Goal: Task Accomplishment & Management: Use online tool/utility

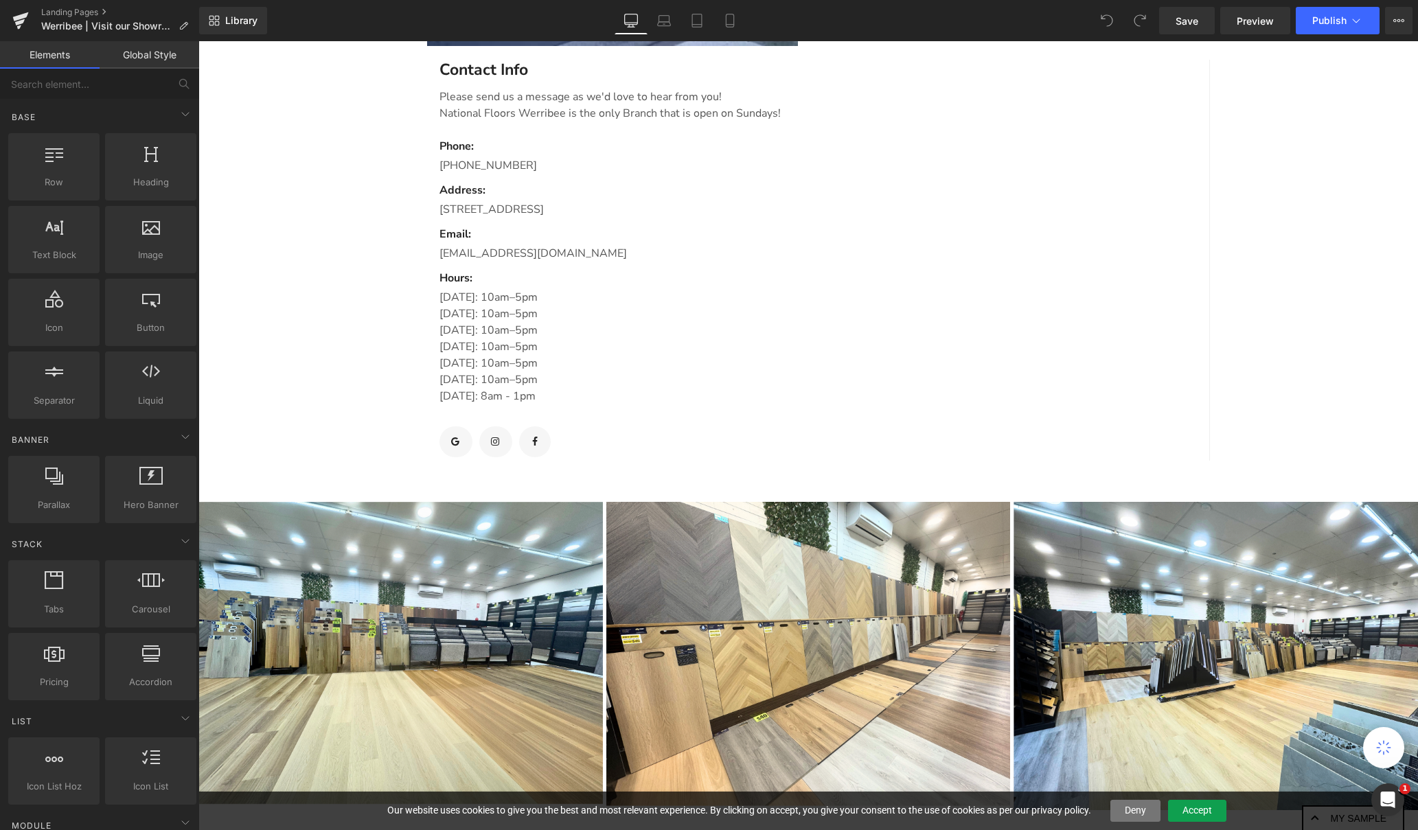
scroll to position [1304, 0]
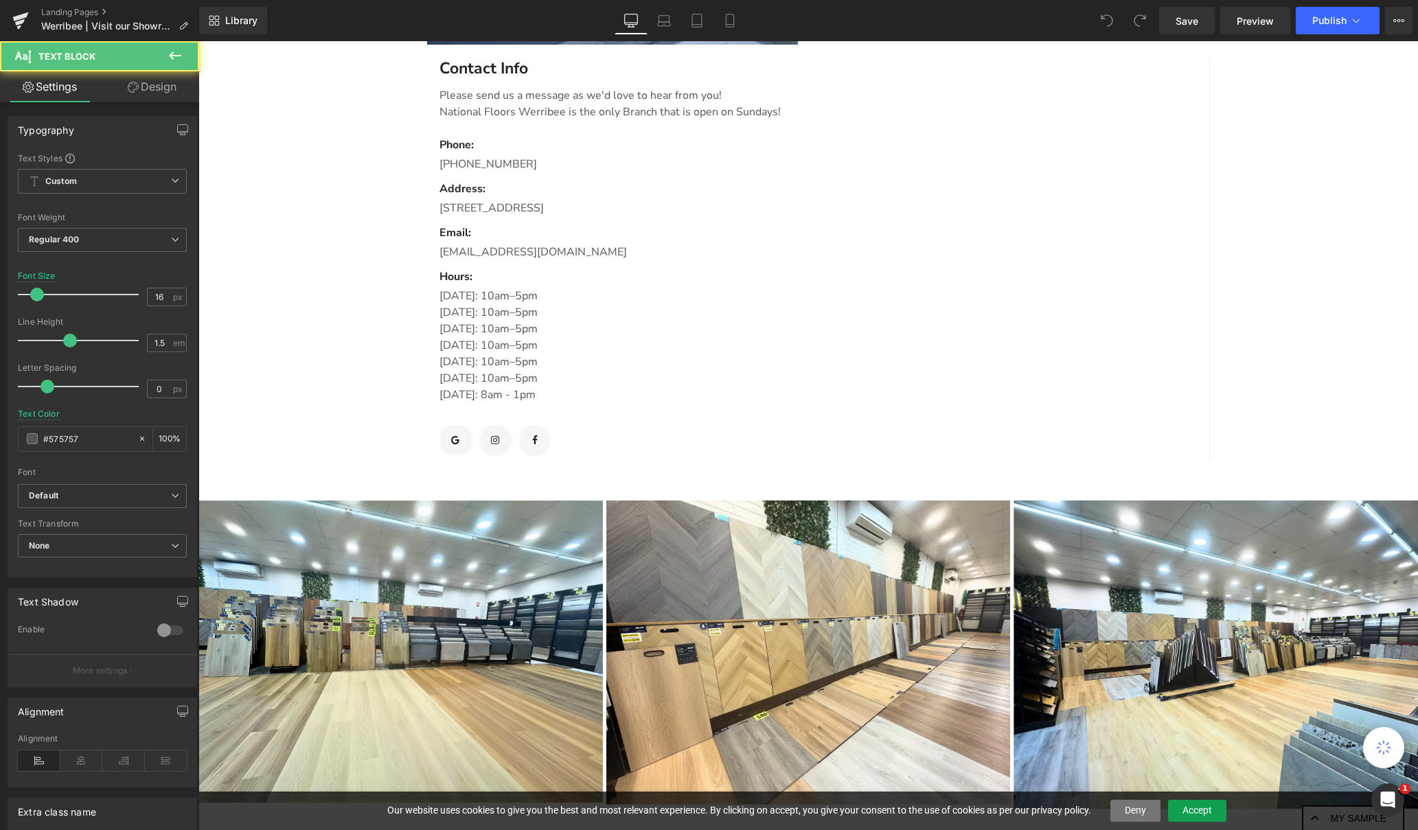
click at [523, 361] on p "[DATE]: 10am–5pm" at bounding box center [814, 362] width 748 height 16
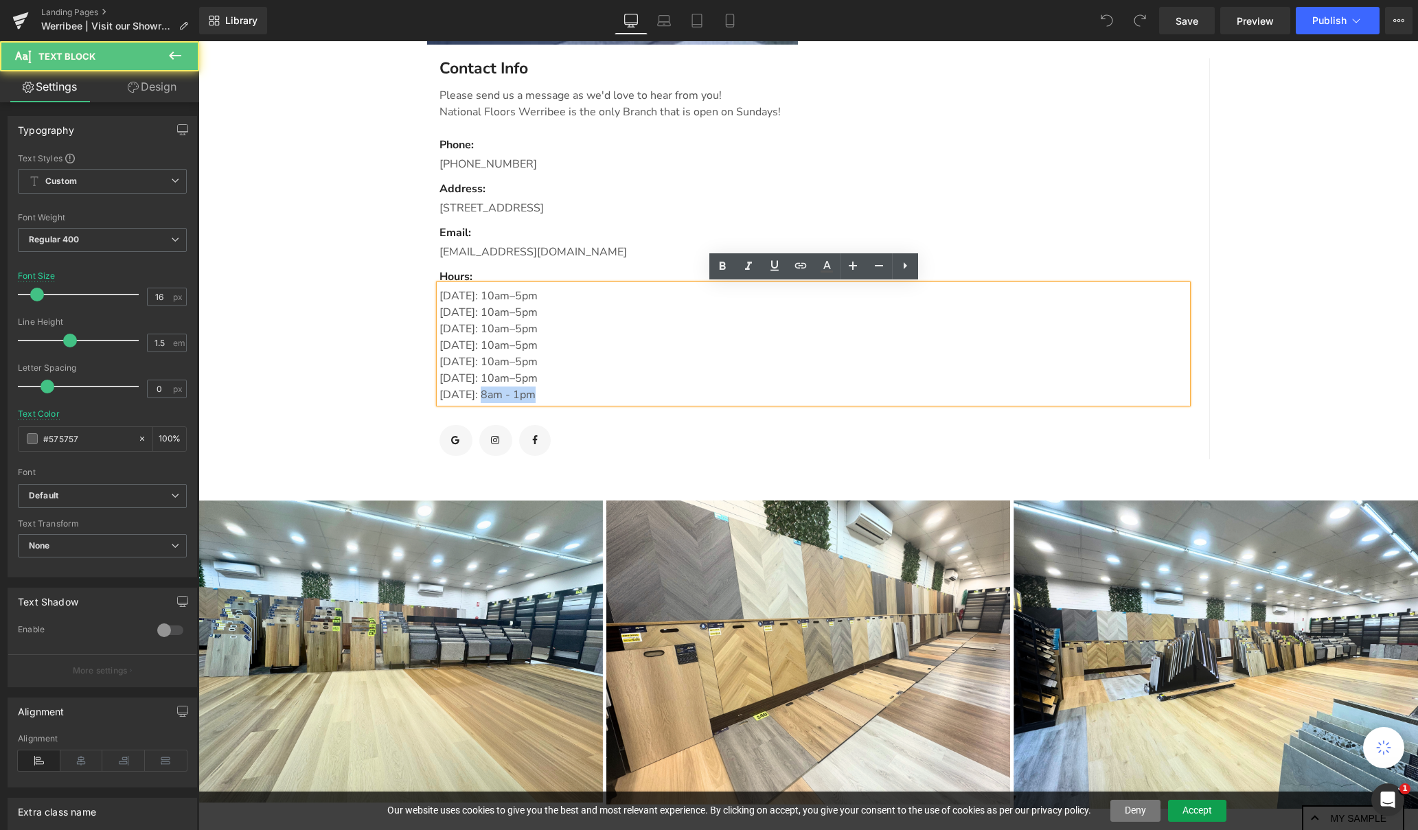
drag, startPoint x: 483, startPoint y: 394, endPoint x: 608, endPoint y: 397, distance: 125.0
click at [608, 397] on p "[DATE]: 8am - 1pm" at bounding box center [814, 395] width 748 height 16
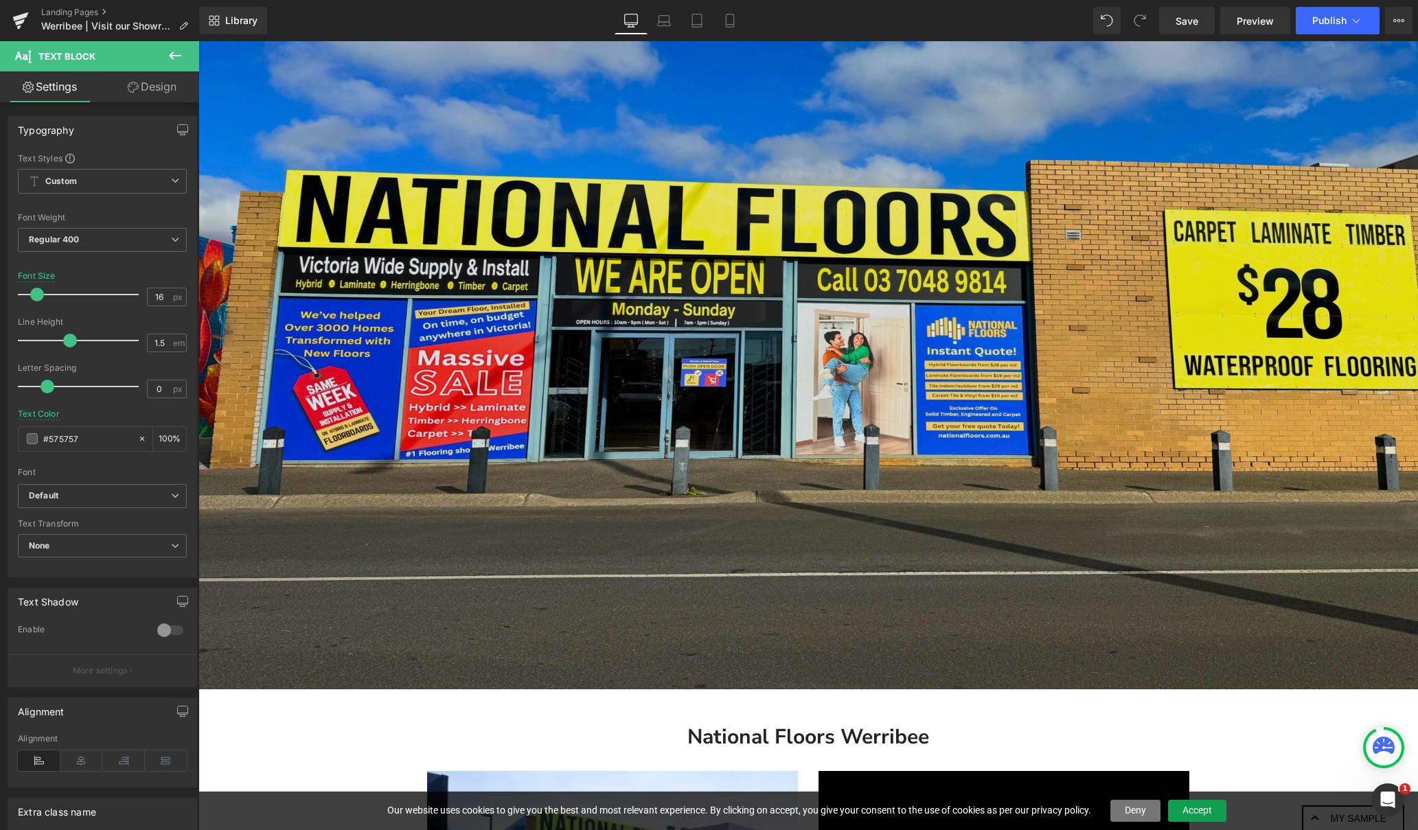
scroll to position [468, 0]
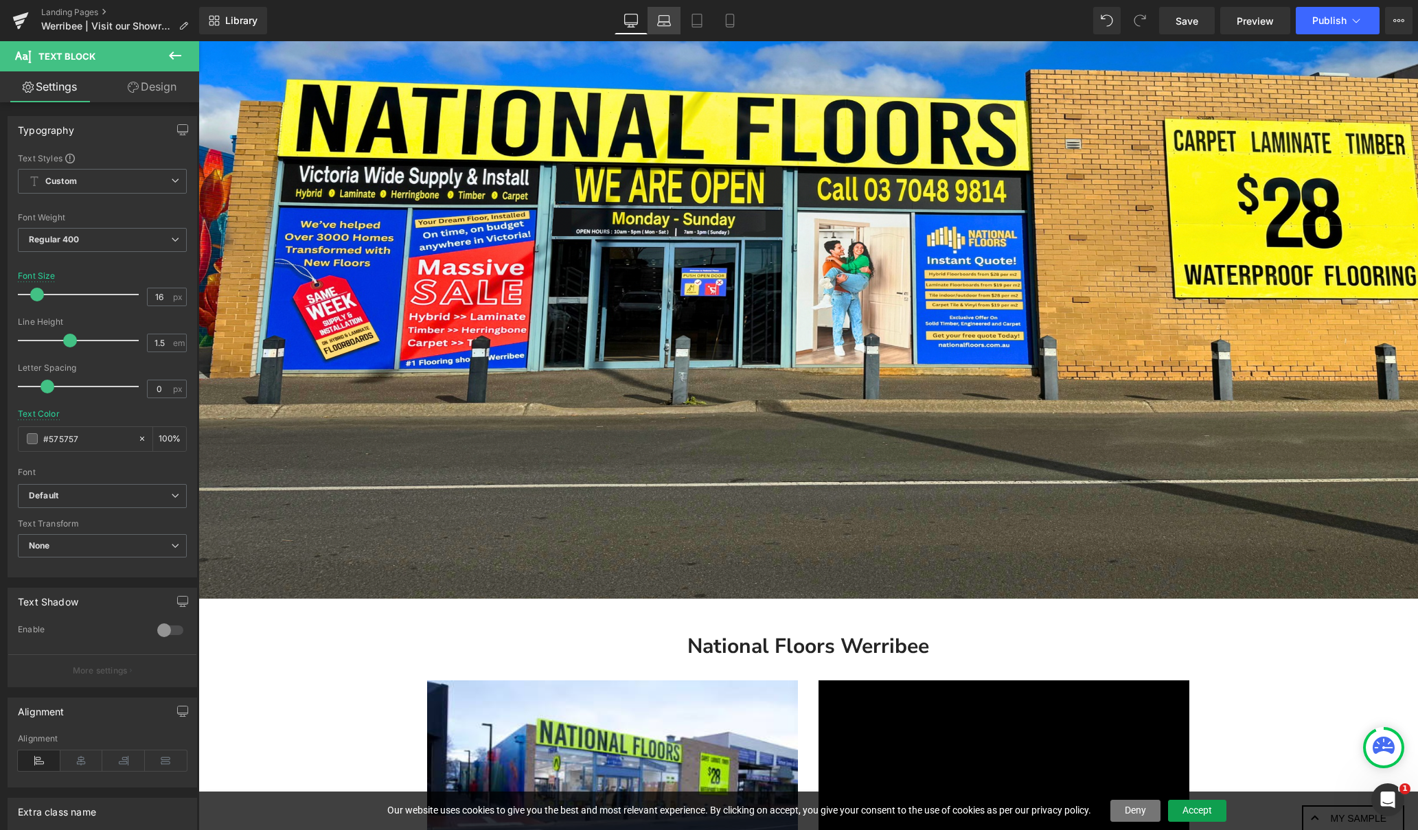
click at [660, 27] on icon at bounding box center [664, 21] width 14 height 14
type input "100"
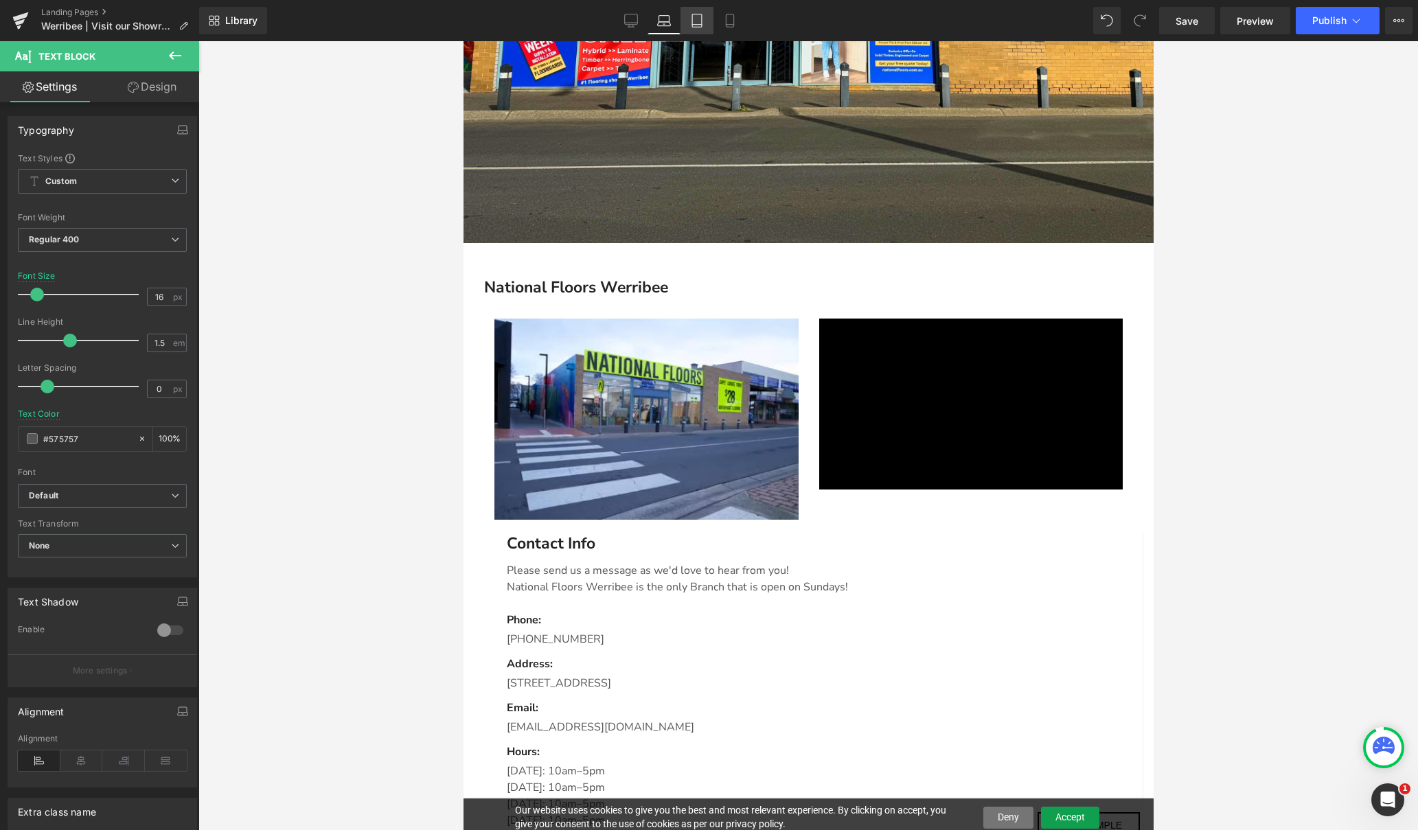
scroll to position [922, 0]
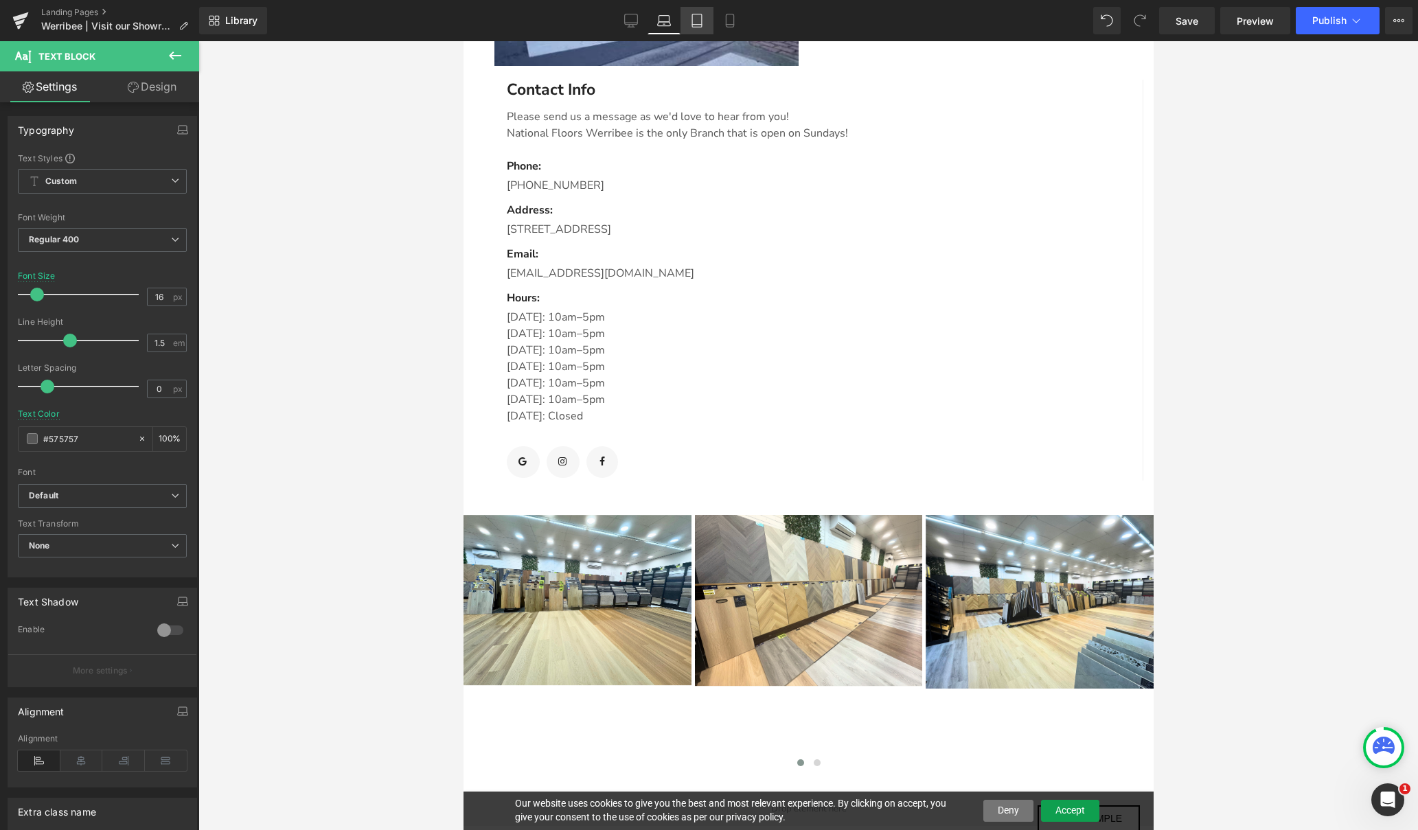
click at [695, 25] on icon at bounding box center [697, 25] width 10 height 0
type input "14"
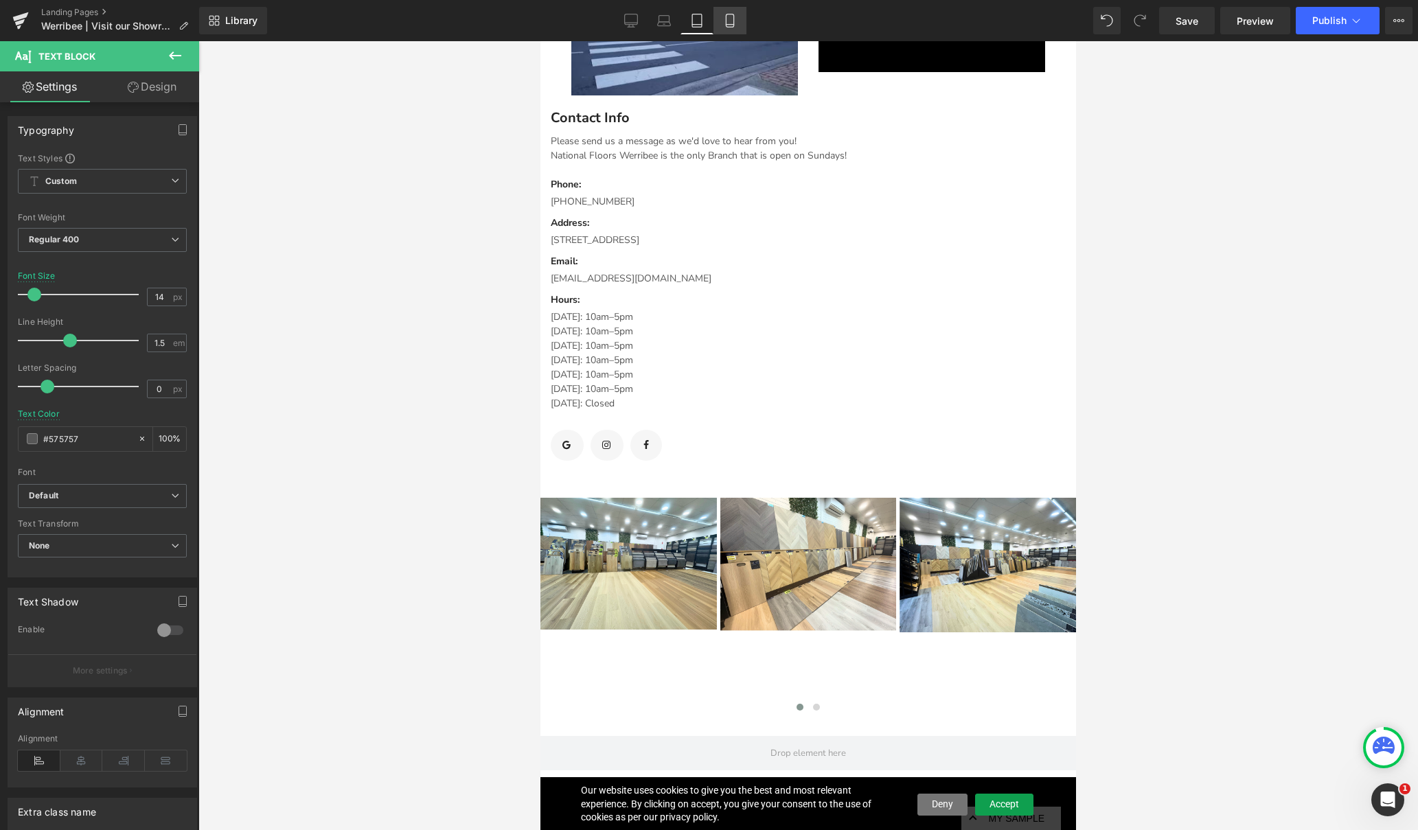
click at [731, 23] on icon at bounding box center [730, 21] width 14 height 14
type input "100"
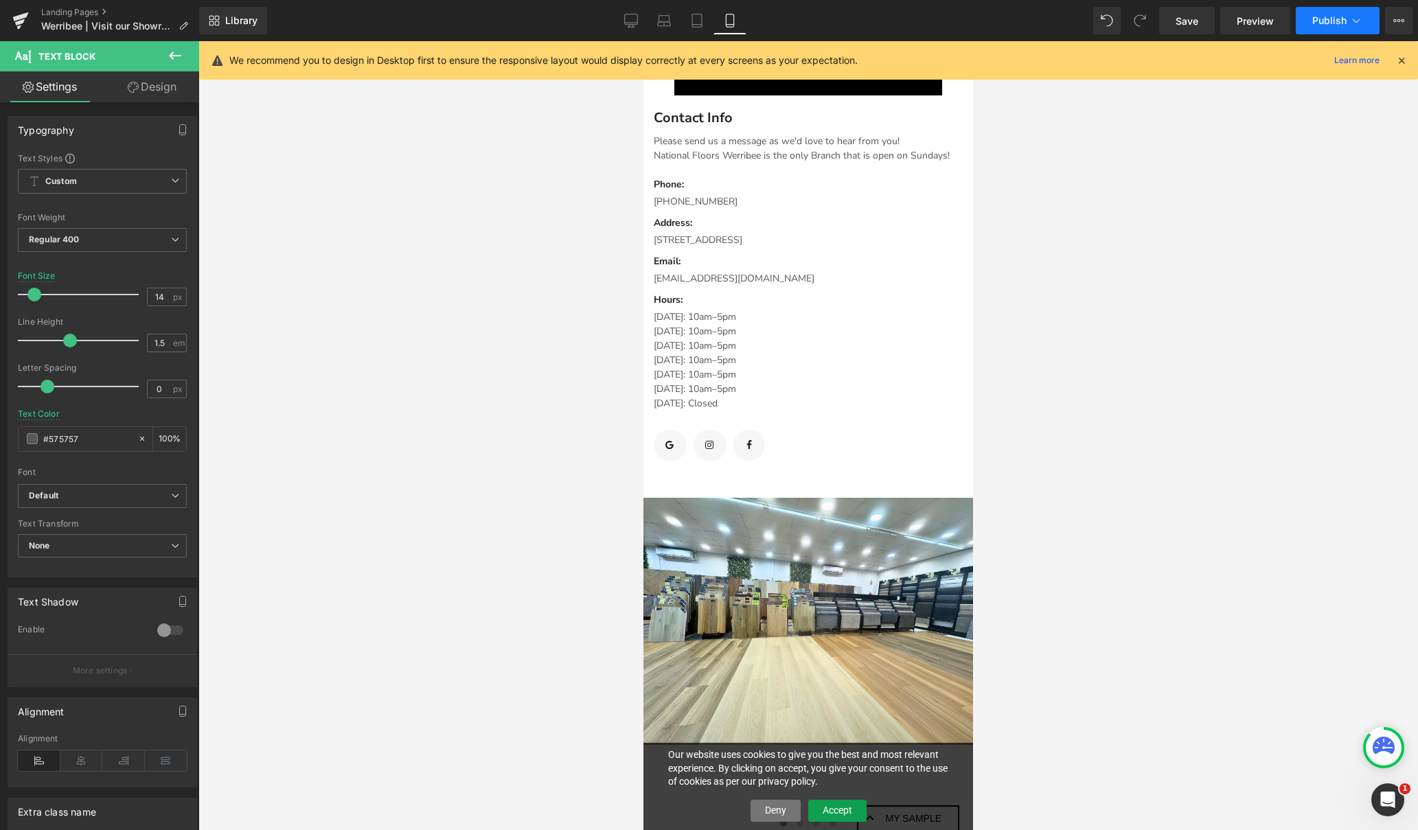
click at [1321, 18] on span "Publish" at bounding box center [1329, 20] width 34 height 11
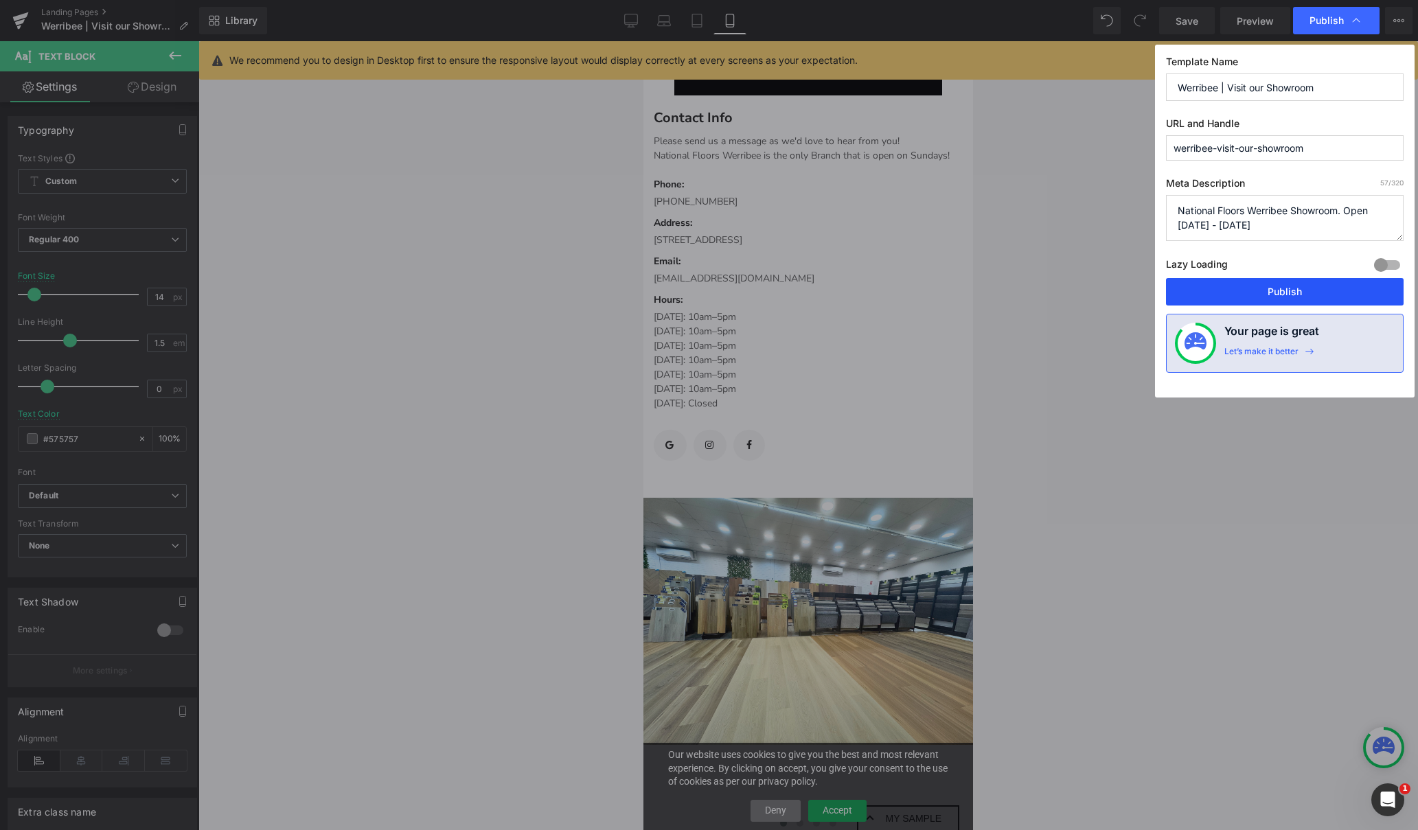
click at [1237, 293] on button "Publish" at bounding box center [1285, 291] width 238 height 27
